Goal: Check status: Check status

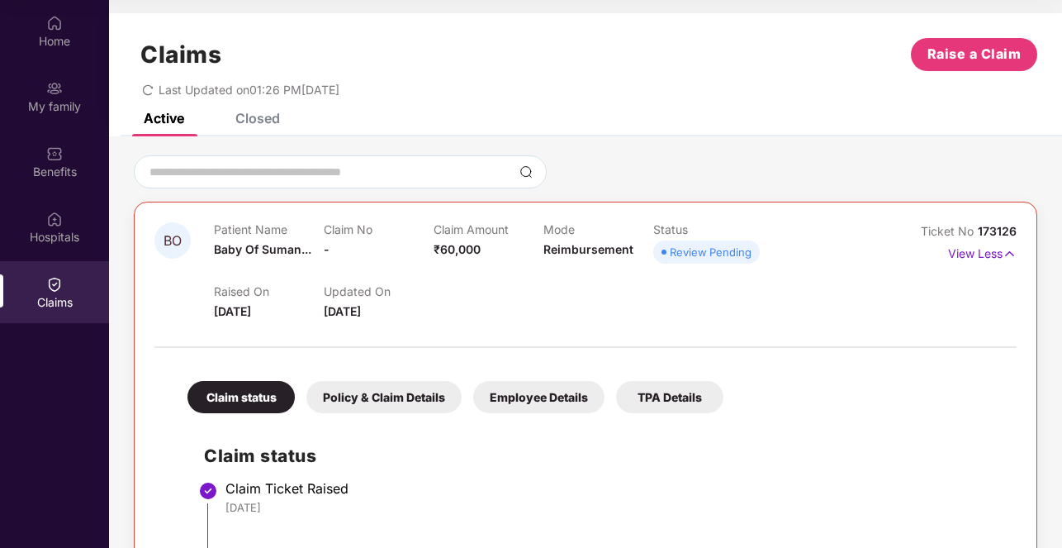
click at [251, 108] on div "Claims Raise a Claim Last Updated on 01:26 PM[DATE]" at bounding box center [585, 63] width 953 height 100
click at [240, 117] on div "Closed" at bounding box center [257, 118] width 45 height 17
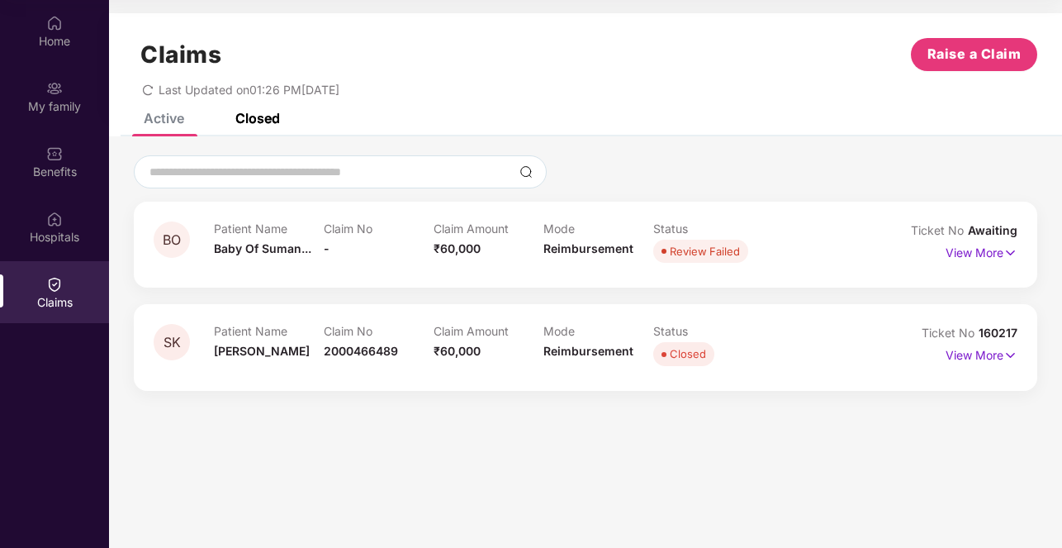
click at [164, 122] on div "Active" at bounding box center [164, 118] width 40 height 17
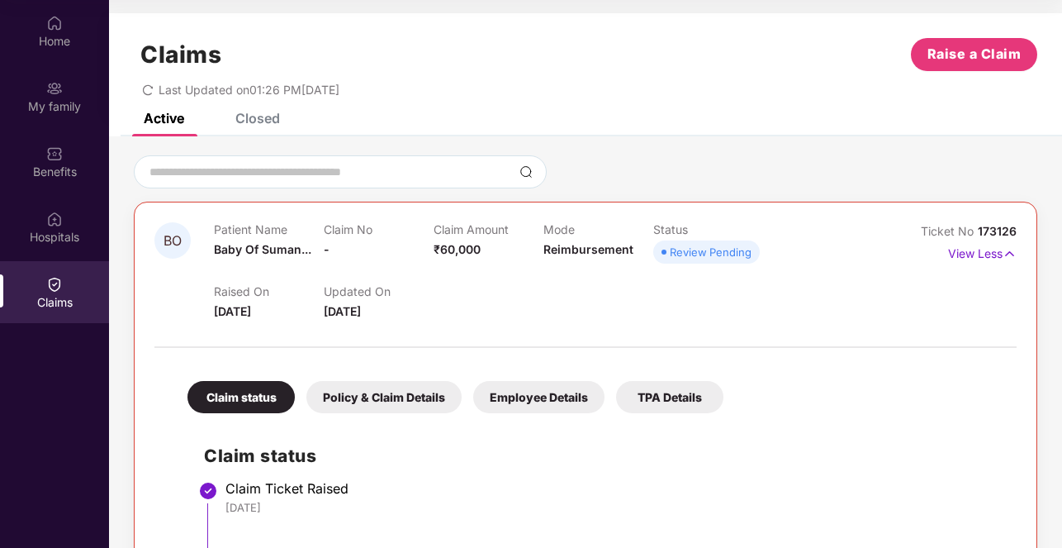
click at [50, 316] on div "Claims" at bounding box center [54, 292] width 109 height 62
click at [50, 290] on img at bounding box center [54, 284] width 17 height 17
click at [51, 240] on div "Hospitals" at bounding box center [54, 237] width 109 height 17
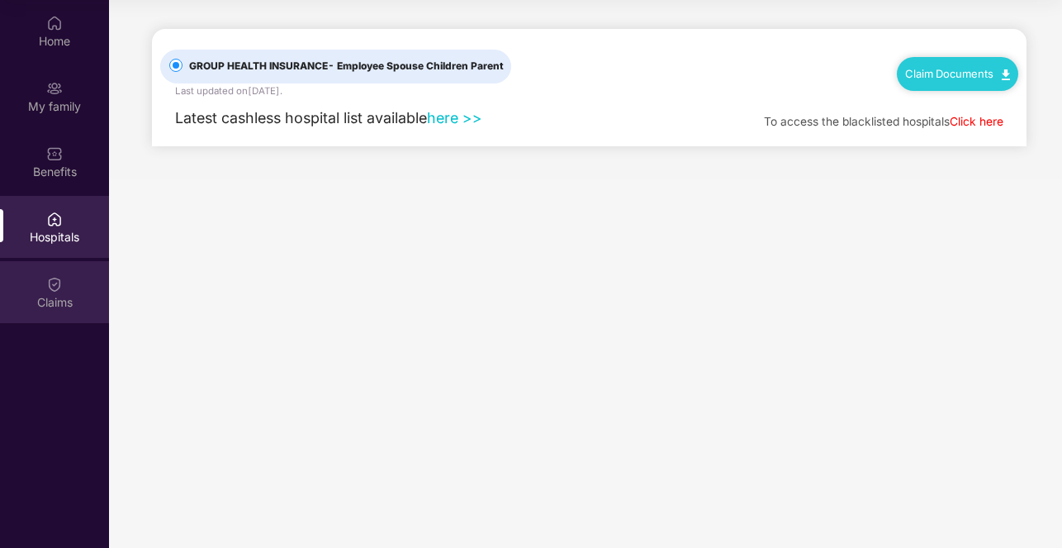
click at [60, 295] on div "Claims" at bounding box center [54, 302] width 109 height 17
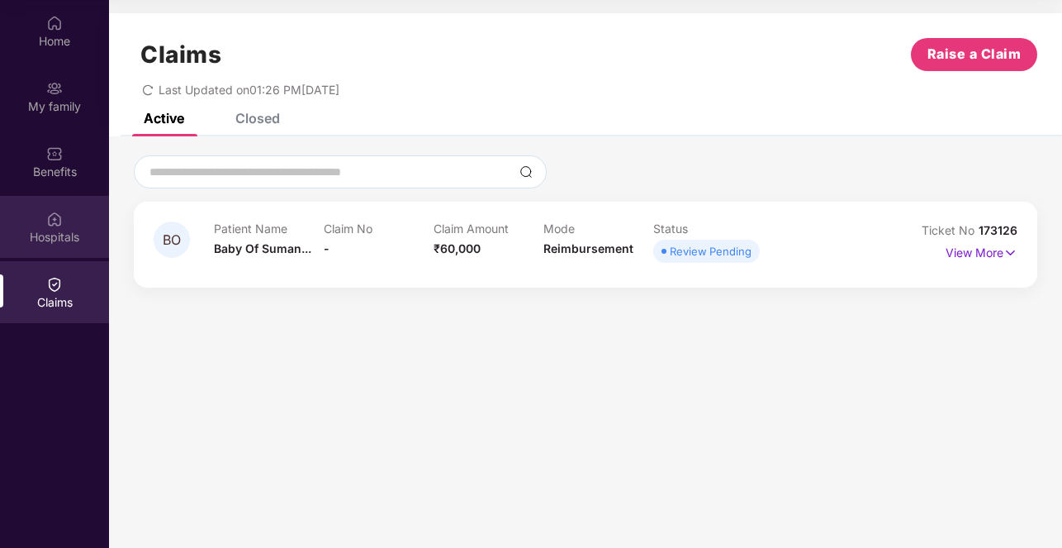
click at [45, 215] on div "Hospitals" at bounding box center [54, 227] width 109 height 62
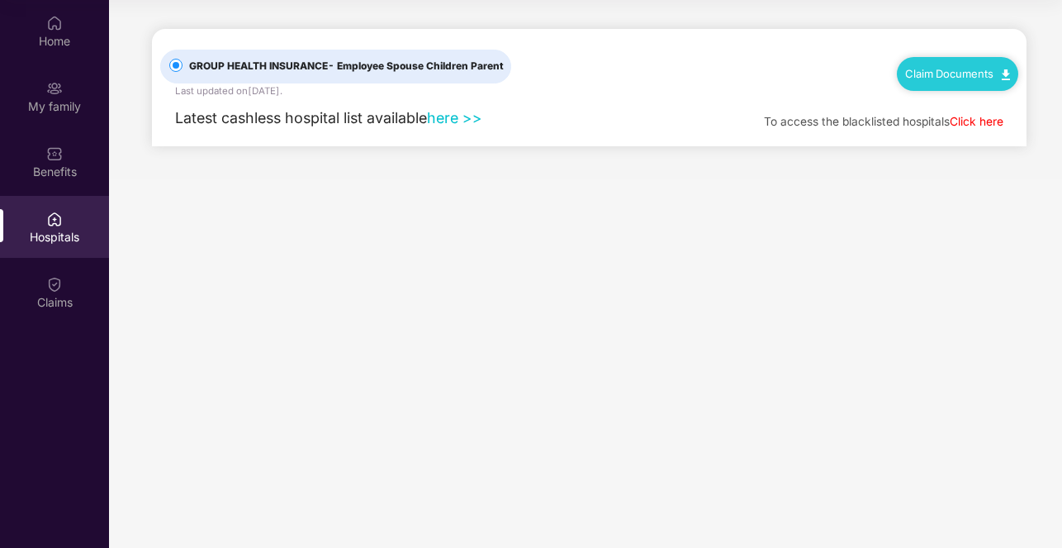
click at [953, 76] on link "Claim Documents" at bounding box center [957, 73] width 105 height 13
click at [681, 213] on main "GROUP HEALTH INSURANCE - Employee Spouse Children Parent Last updated on [DATE]…" at bounding box center [585, 274] width 953 height 548
click at [37, 295] on div "Claims" at bounding box center [54, 302] width 109 height 17
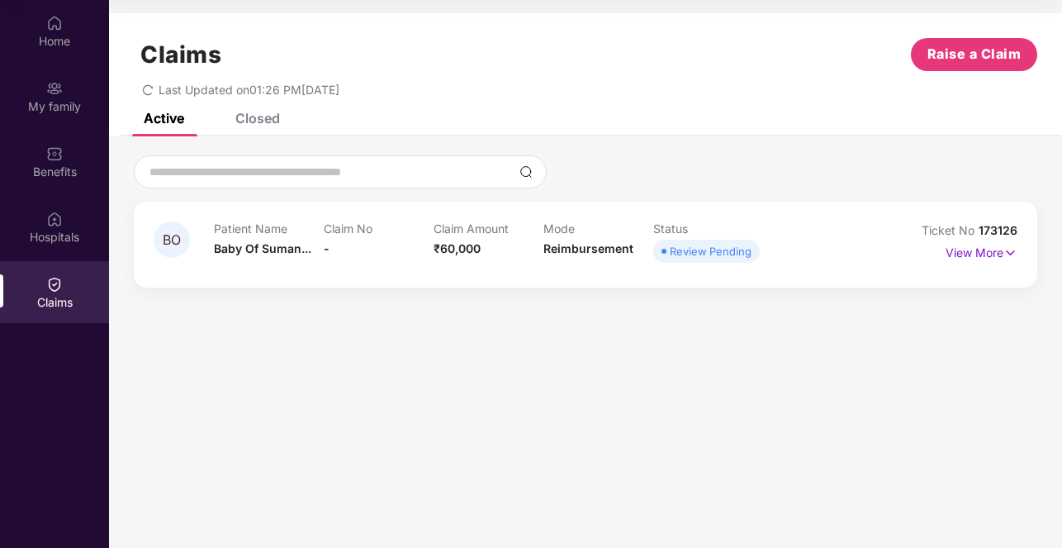
click at [887, 254] on div "BO Patient Name Baby Of Suman... Claim No - Claim Amount ₹60,000 Mode Reimburse…" at bounding box center [586, 243] width 864 height 45
click at [978, 258] on p "View More" at bounding box center [982, 251] width 72 height 22
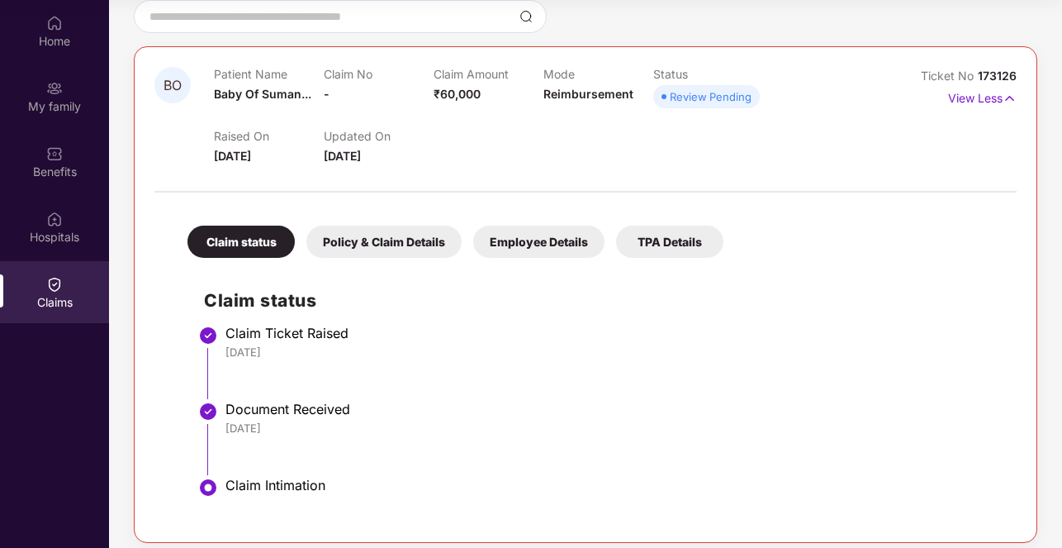
scroll to position [154, 0]
click at [415, 241] on div "Policy & Claim Details" at bounding box center [383, 242] width 155 height 32
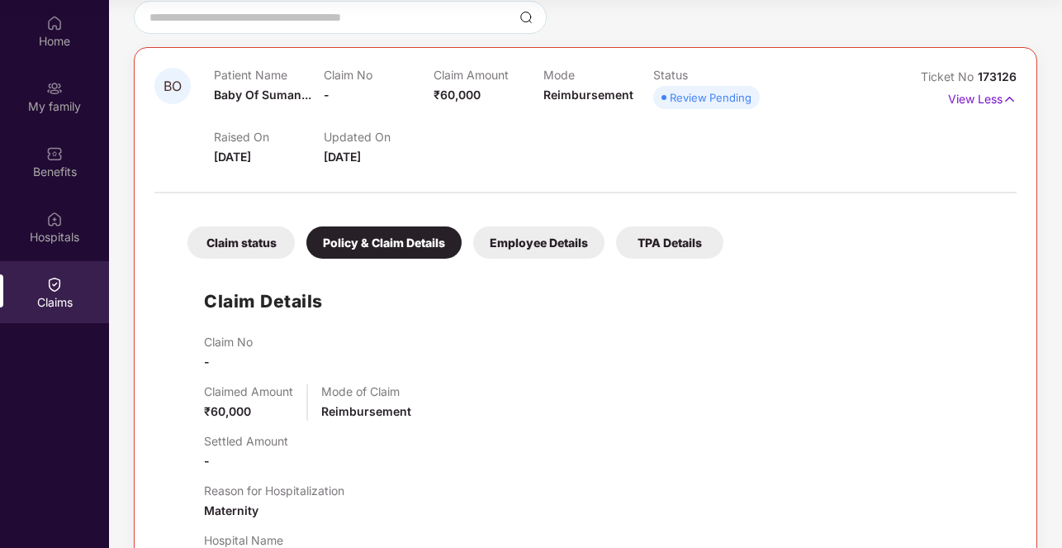
click at [503, 242] on div "Employee Details" at bounding box center [538, 242] width 131 height 32
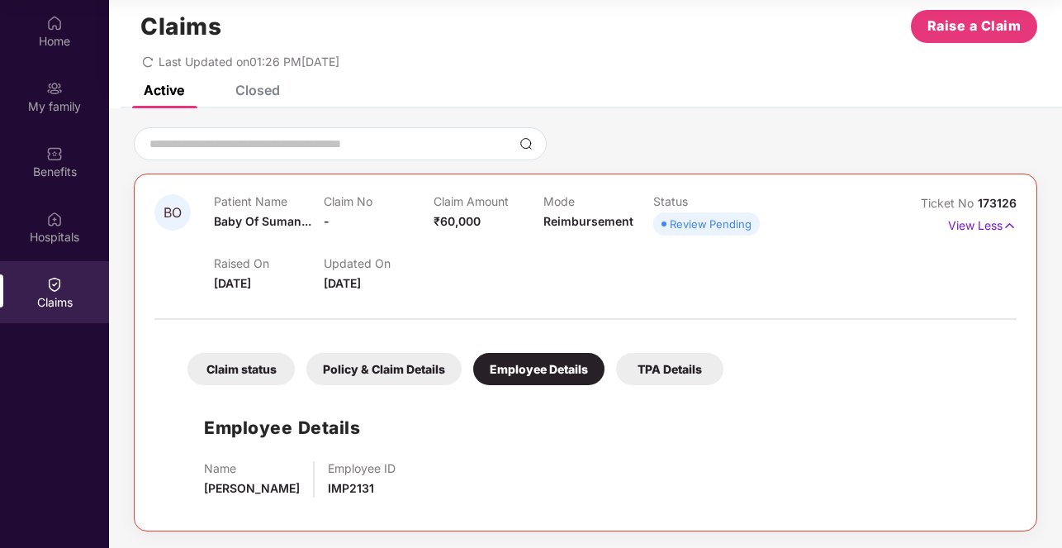
click at [661, 377] on div "TPA Details" at bounding box center [669, 369] width 107 height 32
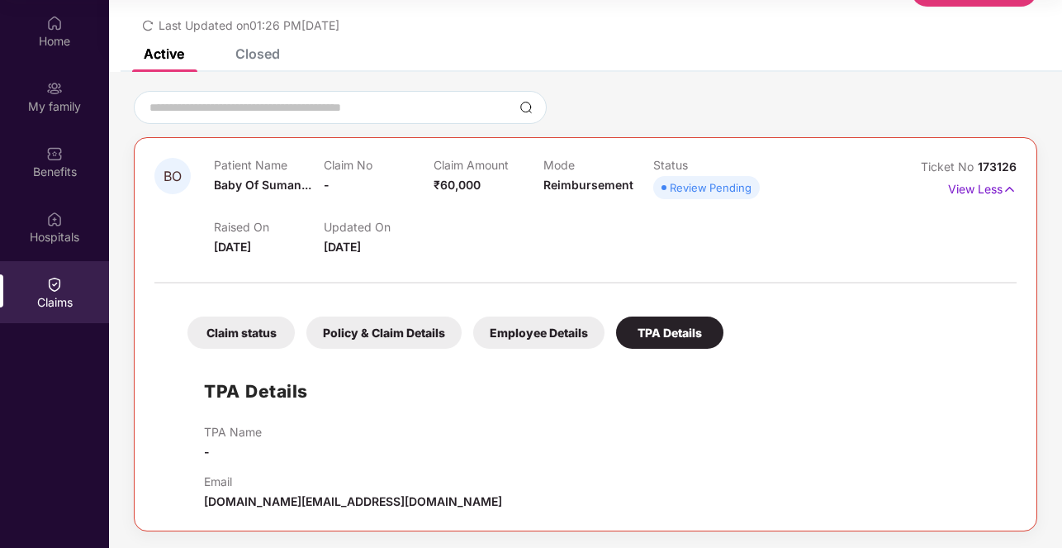
click at [247, 331] on div "Claim status" at bounding box center [240, 332] width 107 height 32
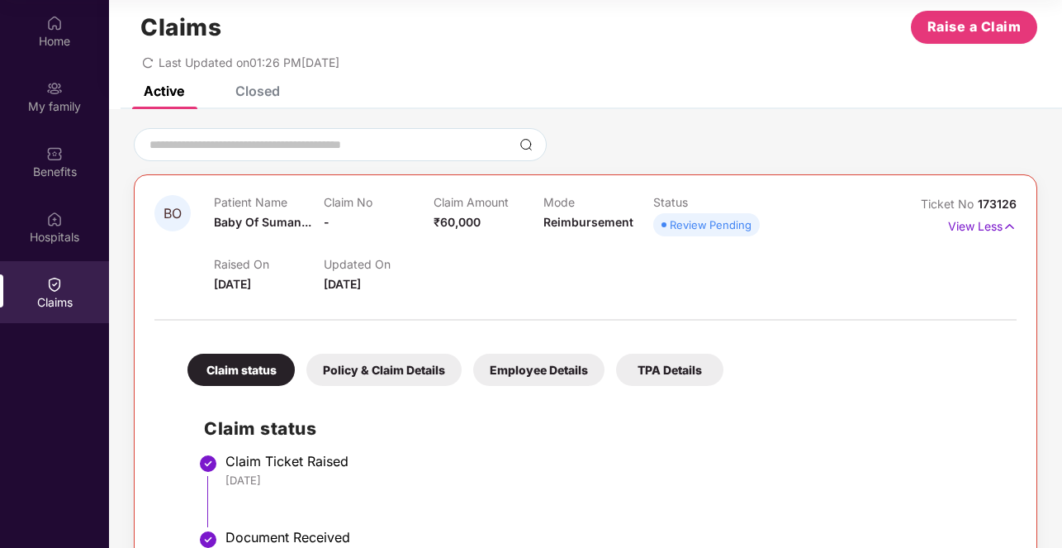
scroll to position [0, 0]
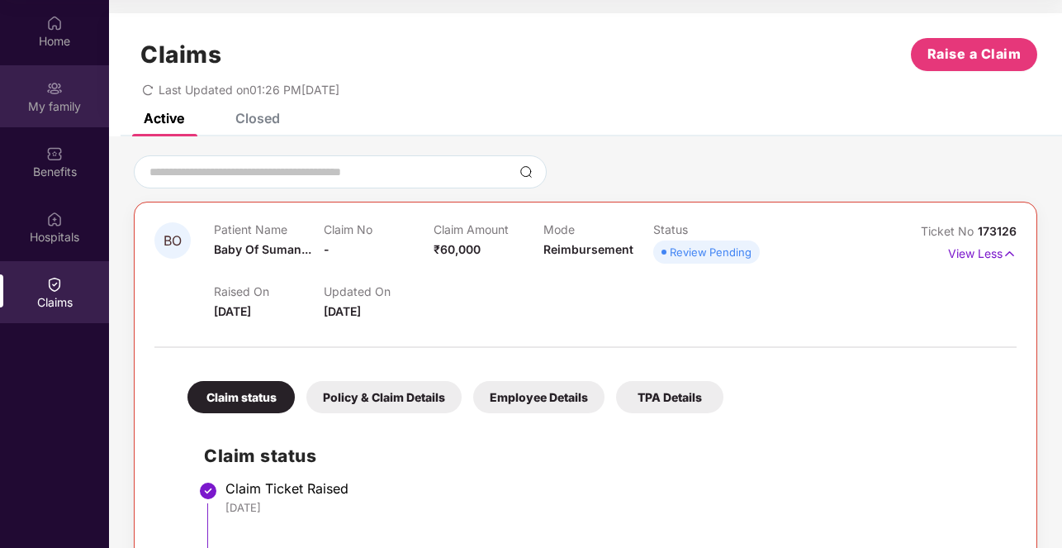
click at [50, 100] on div "My family" at bounding box center [54, 106] width 109 height 17
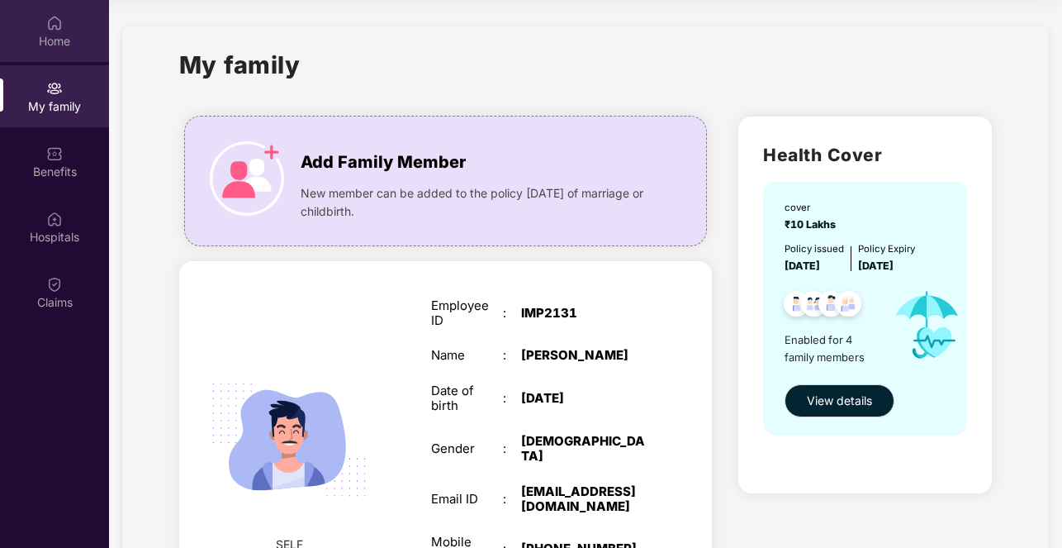
click at [46, 21] on img at bounding box center [54, 23] width 17 height 17
